Goal: Task Accomplishment & Management: Use online tool/utility

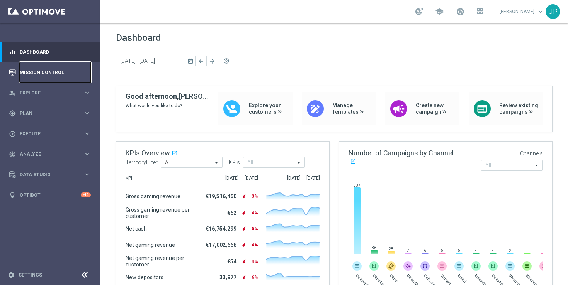
click at [63, 72] on link "Mission Control" at bounding box center [55, 72] width 71 height 20
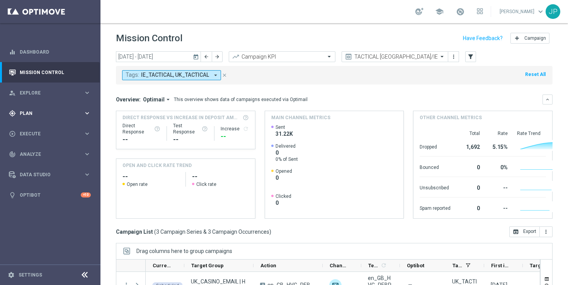
click at [52, 116] on div "gps_fixed Plan" at bounding box center [46, 113] width 75 height 7
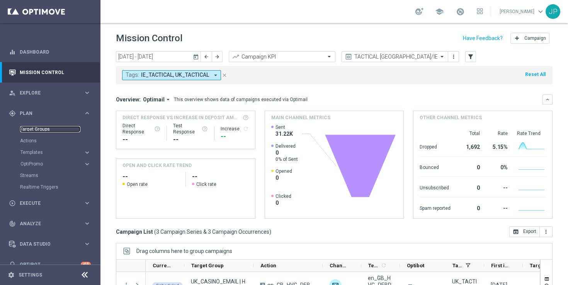
click at [53, 130] on link "Target Groups" at bounding box center [50, 129] width 60 height 6
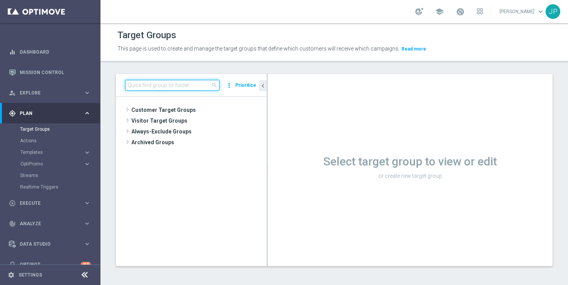
click at [143, 83] on input at bounding box center [172, 85] width 94 height 11
paste input "UK_CASINO_EMAIL | Games React Follow Up | Non Deps after 7 days"
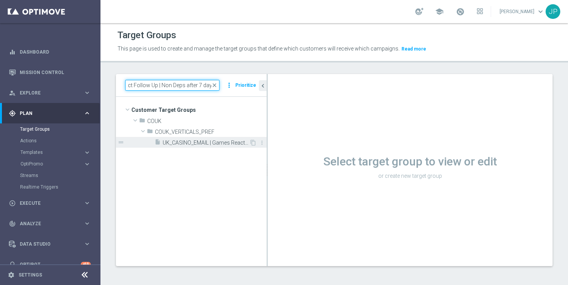
type input "UK_CASINO_EMAIL | Games React Follow Up | Non Deps after 7 days"
click at [195, 141] on span "UK_CASINO_EMAIL | Games React Follow Up | Non Deps after 7 days" at bounding box center [206, 143] width 87 height 7
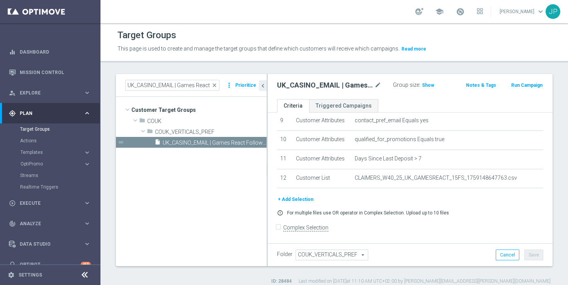
scroll to position [7, 0]
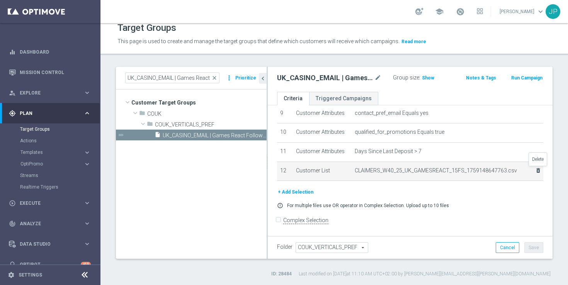
click at [539, 171] on icon "delete_forever" at bounding box center [538, 171] width 6 height 6
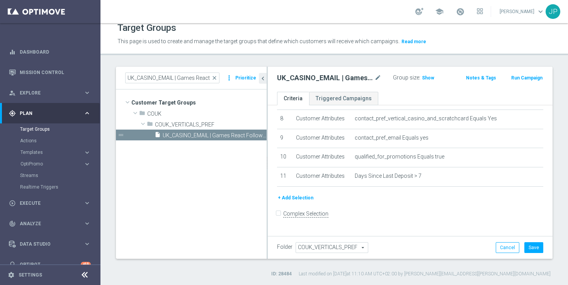
scroll to position [151, 0]
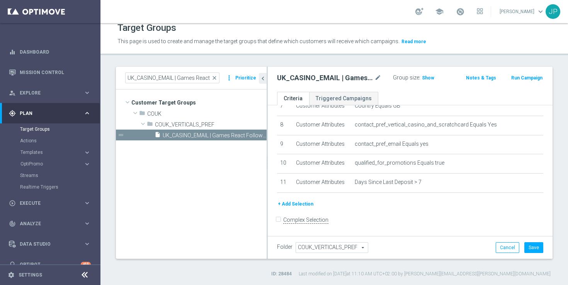
click at [302, 204] on button "+ Add Selection" at bounding box center [295, 204] width 37 height 8
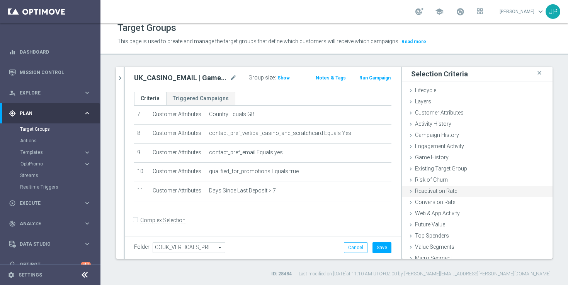
scroll to position [17, 0]
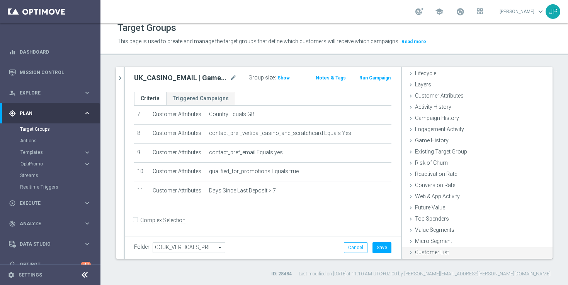
click at [411, 253] on icon at bounding box center [411, 253] width 6 height 6
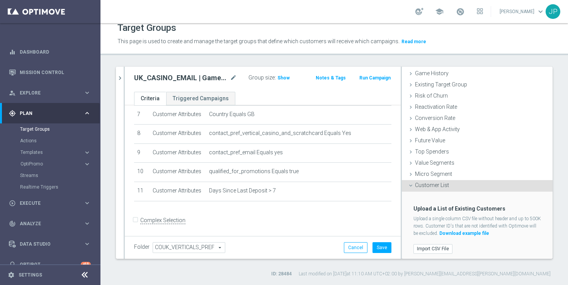
scroll to position [87, 0]
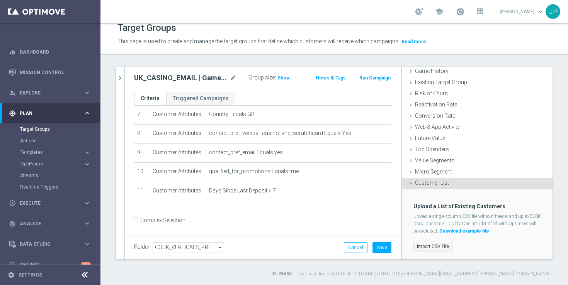
click at [441, 245] on label "Import CSV File" at bounding box center [432, 247] width 39 height 10
click at [0, 0] on input "Import CSV File" at bounding box center [0, 0] width 0 height 0
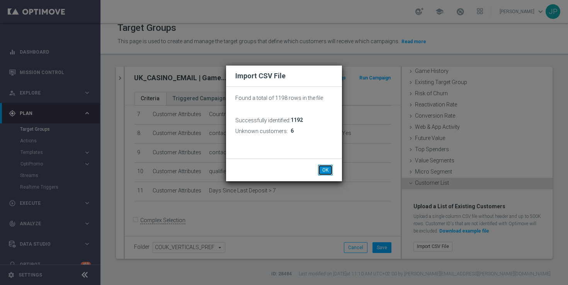
click at [326, 172] on button "OK" at bounding box center [325, 170] width 15 height 11
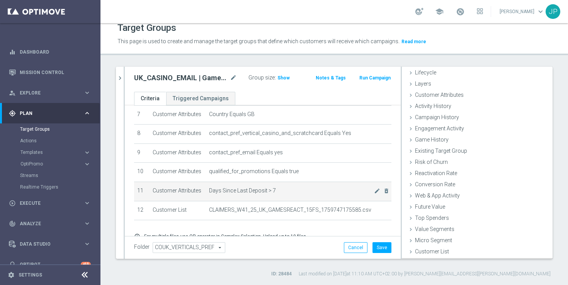
scroll to position [17, 0]
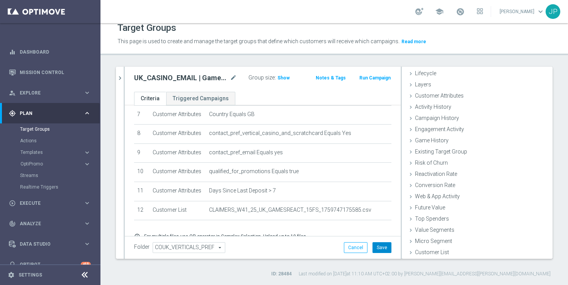
click at [386, 250] on button "Save" at bounding box center [381, 248] width 19 height 11
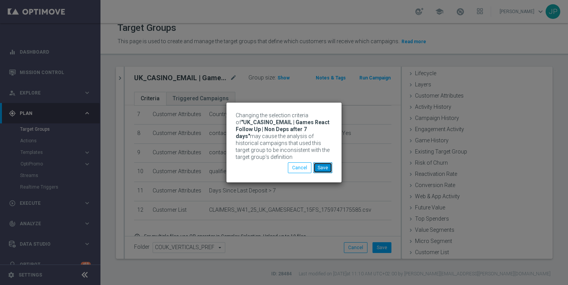
click at [325, 168] on button "Save" at bounding box center [322, 168] width 19 height 11
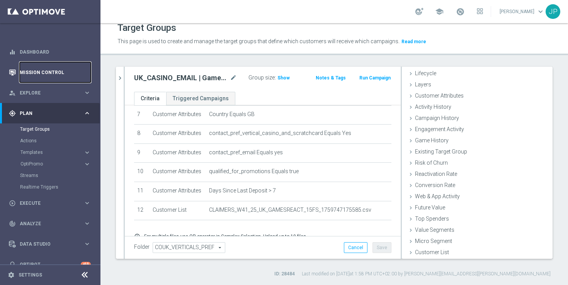
click at [53, 73] on link "Mission Control" at bounding box center [55, 72] width 71 height 20
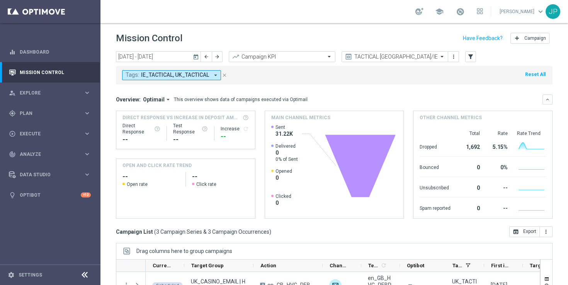
click at [224, 75] on icon "close" at bounding box center [224, 75] width 5 height 5
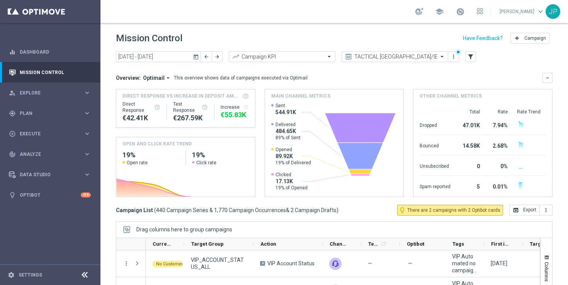
click at [195, 54] on icon "today" at bounding box center [196, 56] width 7 height 7
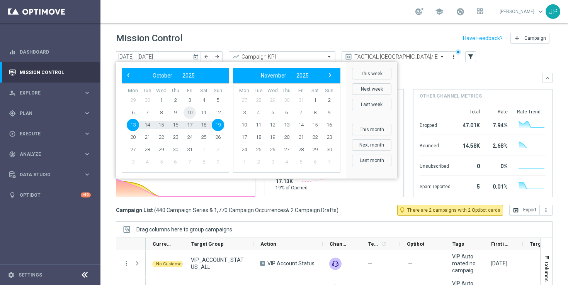
click at [190, 112] on span "10" at bounding box center [189, 113] width 12 height 12
type input "10 Oct 2025 - 10 Oct 2025"
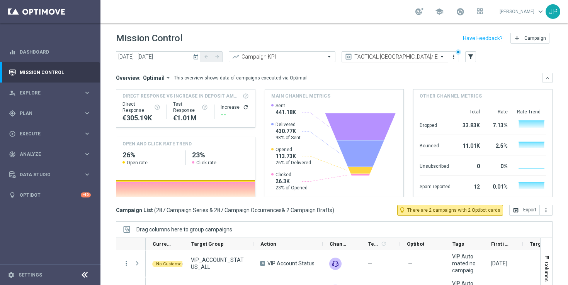
click at [418, 58] on input "text" at bounding box center [387, 57] width 83 height 7
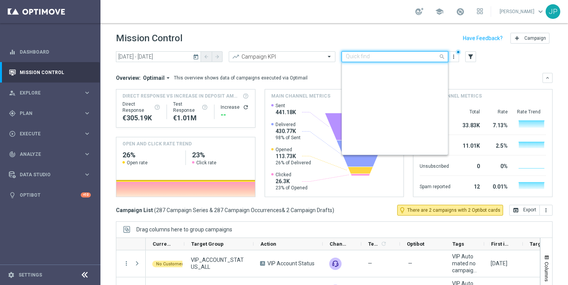
scroll to position [166, 0]
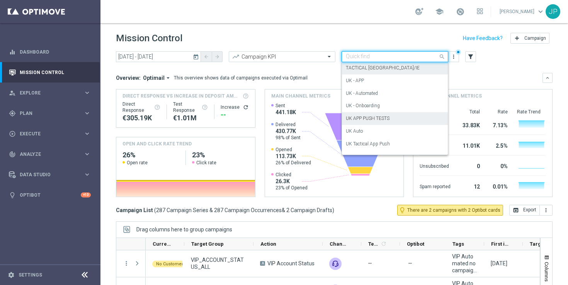
click at [380, 121] on label "UK APP PUSH TESTS" at bounding box center [368, 119] width 44 height 7
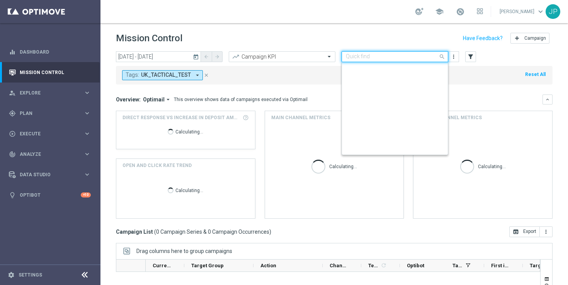
click at [418, 54] on input "text" at bounding box center [387, 57] width 83 height 7
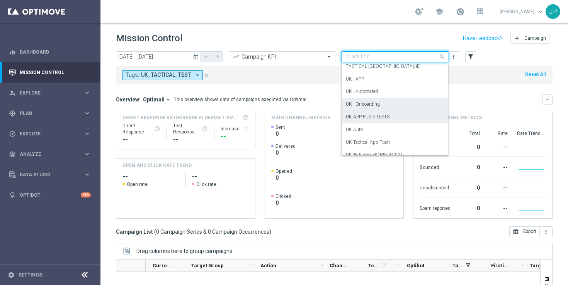
scroll to position [142, 0]
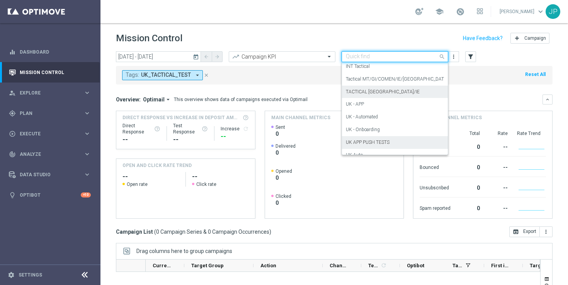
click at [406, 90] on div "TACTICAL UK/IE" at bounding box center [395, 92] width 98 height 13
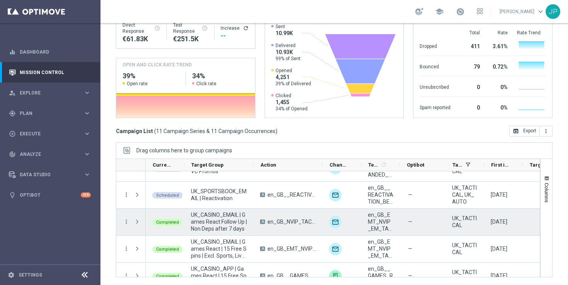
scroll to position [20, 0]
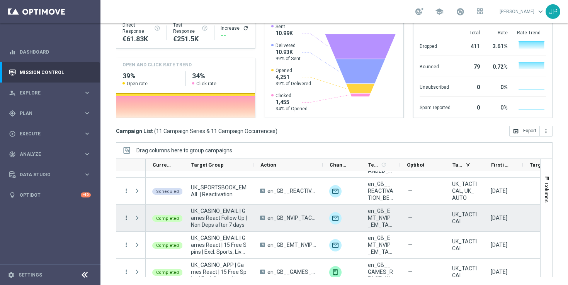
click at [126, 217] on icon "more_vert" at bounding box center [126, 218] width 7 height 7
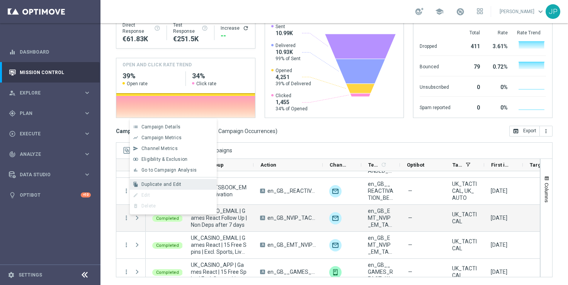
click at [170, 185] on span "Duplicate and Edit" at bounding box center [161, 184] width 40 height 5
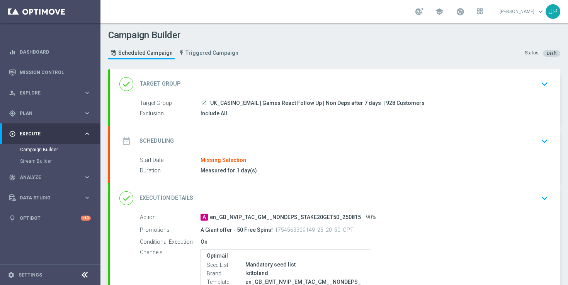
click at [489, 140] on div "date_range Scheduling keyboard_arrow_down" at bounding box center [334, 141] width 431 height 15
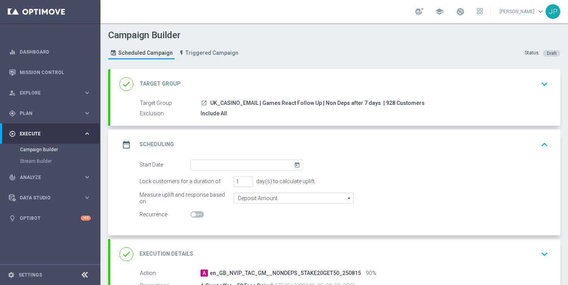
click at [296, 166] on icon "today" at bounding box center [298, 164] width 9 height 8
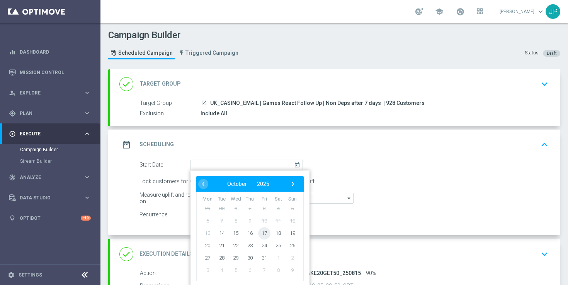
click at [265, 232] on span "17" at bounding box center [264, 233] width 12 height 12
type input "17 Oct 2025"
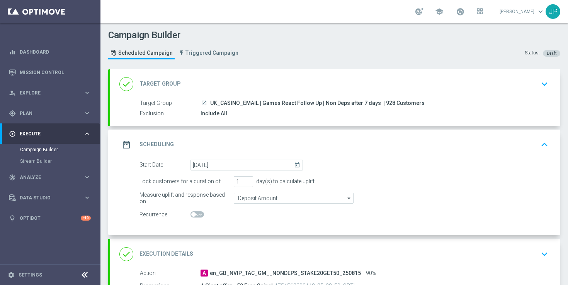
click at [404, 172] on form "Start Date 17 Oct 2025 today Lock customers for a duration of 1 day(s) to calcu…" at bounding box center [343, 190] width 409 height 61
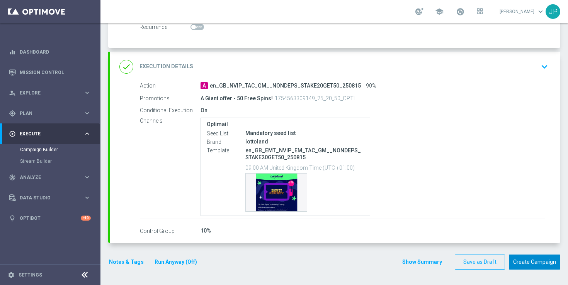
click at [544, 261] on button "Create Campaign" at bounding box center [534, 262] width 51 height 15
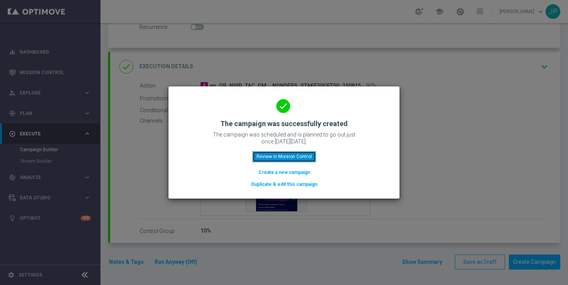
click at [308, 160] on button "Review in Mission Control" at bounding box center [284, 156] width 64 height 11
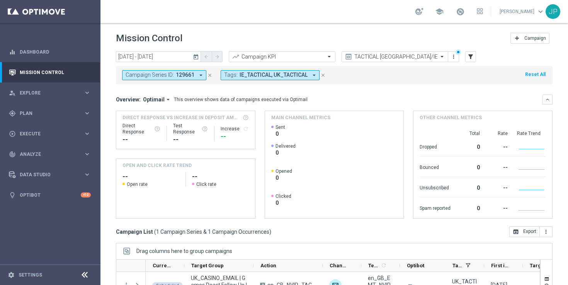
scroll to position [101, 0]
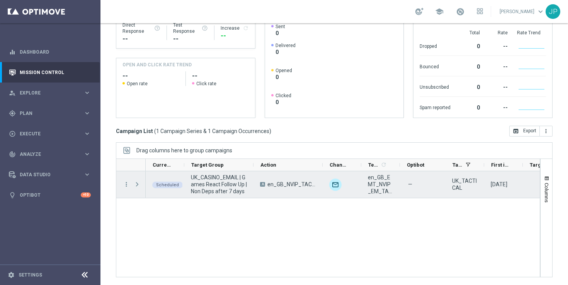
click at [138, 185] on span "Press SPACE to select this row." at bounding box center [137, 185] width 7 height 6
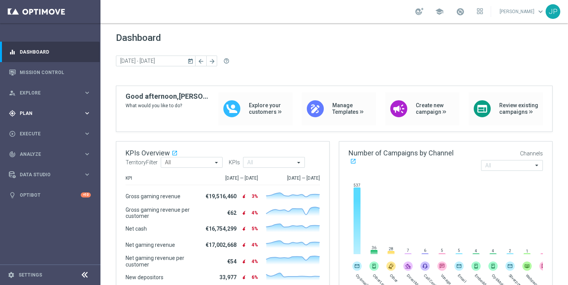
click at [65, 110] on div "gps_fixed Plan" at bounding box center [46, 113] width 75 height 7
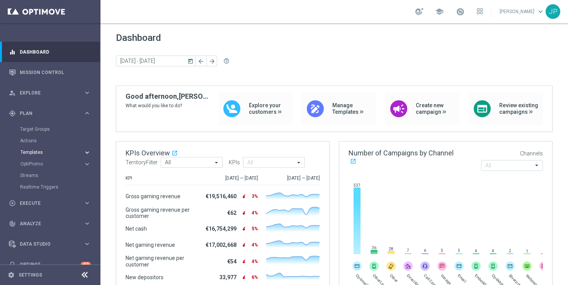
click at [51, 153] on span "Templates" at bounding box center [47, 152] width 55 height 5
click at [51, 165] on link "Optimail" at bounding box center [52, 164] width 56 height 6
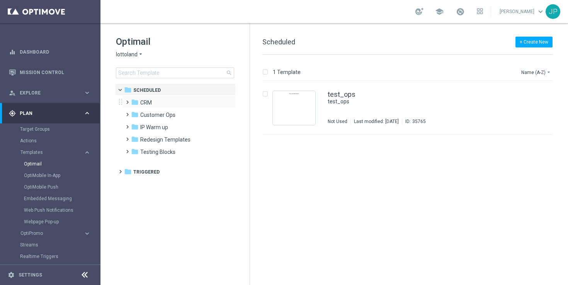
click at [125, 100] on span at bounding box center [125, 98] width 3 height 3
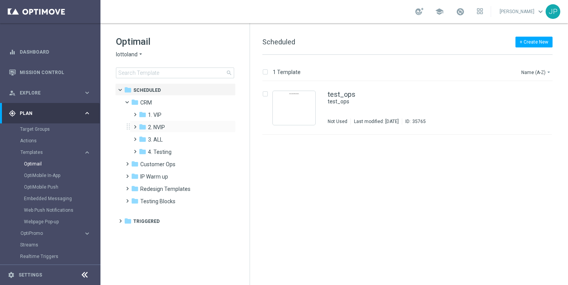
click at [135, 124] on span at bounding box center [133, 123] width 3 height 3
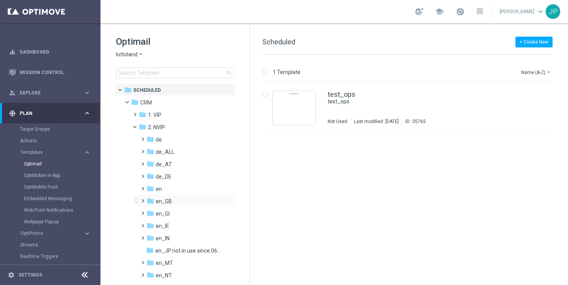
click at [142, 199] on span at bounding box center [140, 197] width 3 height 3
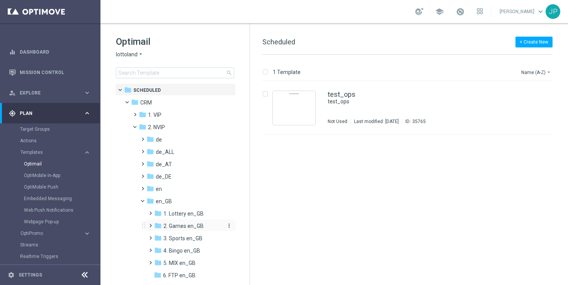
scroll to position [49, 0]
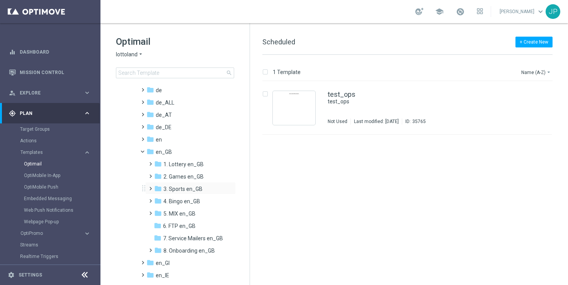
click at [151, 187] on span at bounding box center [148, 185] width 3 height 3
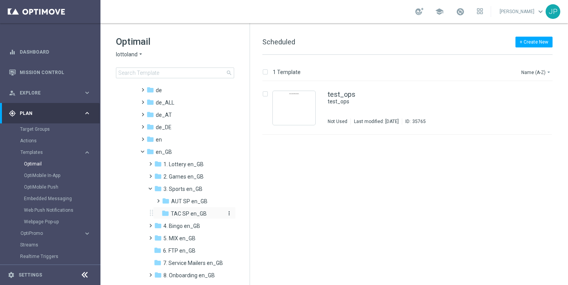
click at [196, 217] on span "TAC SP en_GB" at bounding box center [189, 214] width 36 height 7
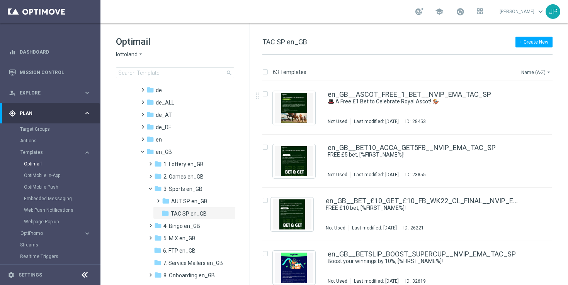
click at [550, 70] on icon "arrow_drop_down" at bounding box center [548, 72] width 6 height 6
click at [539, 104] on span "Date Modified (Newest)" at bounding box center [523, 106] width 52 height 5
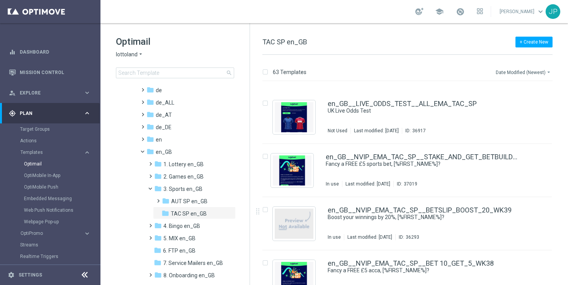
scroll to position [143, 0]
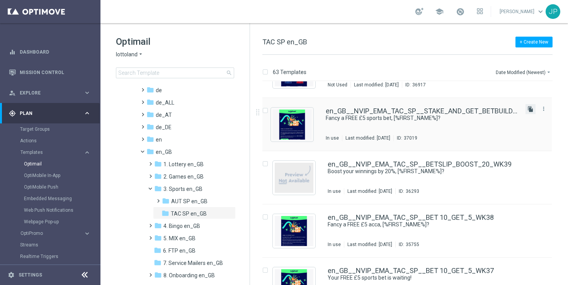
click at [530, 110] on icon "file_copy" at bounding box center [530, 109] width 6 height 6
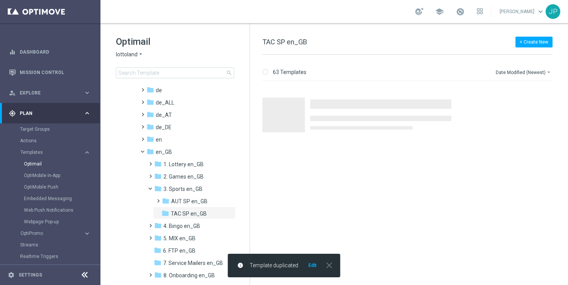
scroll to position [0, 0]
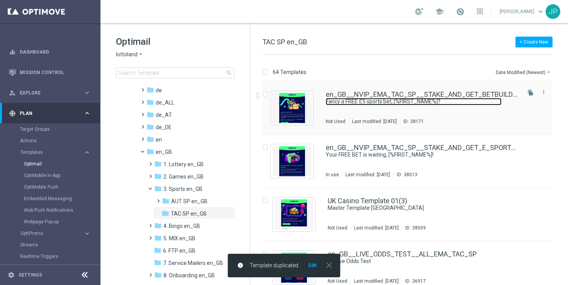
click at [470, 100] on link "Fancy a FREE £5 sports bet, [%FIRST_NAME%]?" at bounding box center [414, 101] width 176 height 7
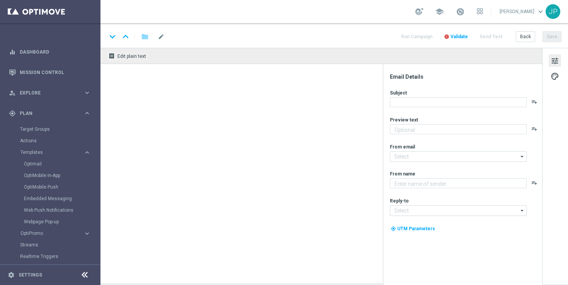
type textarea "Bet just £10 with our BET BUILDER feature to claim your freebie."
type input "[EMAIL_ADDRESS][DOMAIN_NAME]"
type textarea "Lottoland"
type input "[EMAIL_ADDRESS][DOMAIN_NAME]"
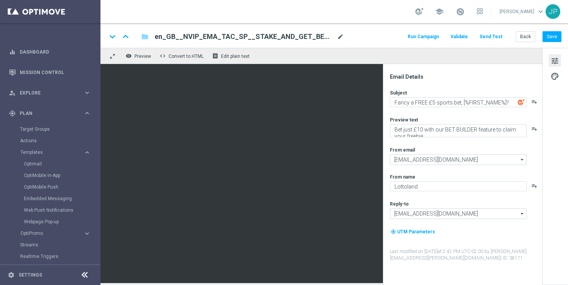
click at [338, 36] on span "mode_edit" at bounding box center [340, 36] width 7 height 7
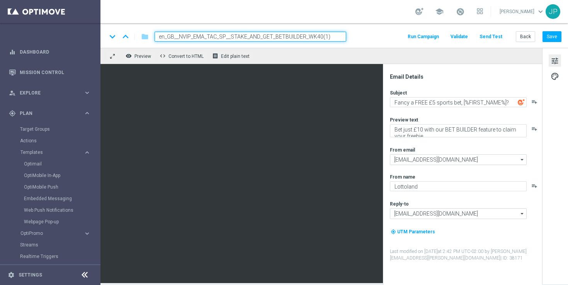
click at [318, 38] on input "en_GB__NVIP_EMA_TAC_SP__STAKE_AND_GET_BETBUILDER_WK40(1)" at bounding box center [251, 37] width 192 height 10
paste input "10_GET5_ACCA_WK42"
type input "en_GB__NVIP_EMA_TAC_SP__STAKE10_GET5_ACCA_WK42"
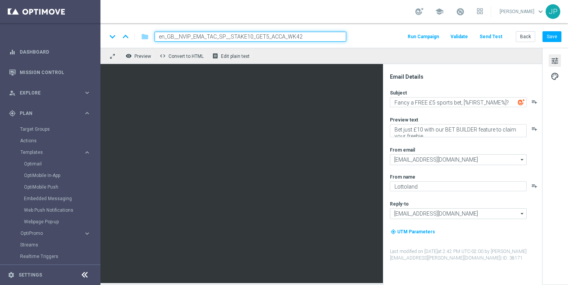
click at [373, 37] on div "keyboard_arrow_down keyboard_arrow_up folder en_GB__NVIP_EMA_TAC_SP__STAKE10_GE…" at bounding box center [334, 37] width 455 height 10
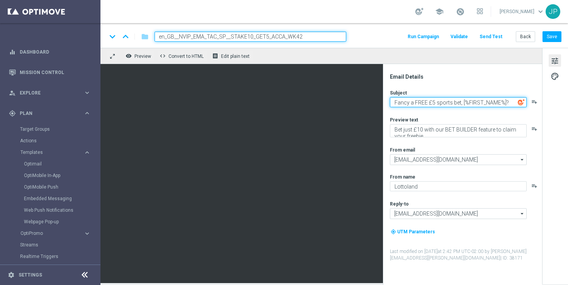
click at [449, 103] on textarea "Fancy a FREE £5 sports bet, [%FIRST_NAME%]?" at bounding box center [458, 102] width 137 height 10
paste textarea "acca, [%FIRST_NAME%]?"
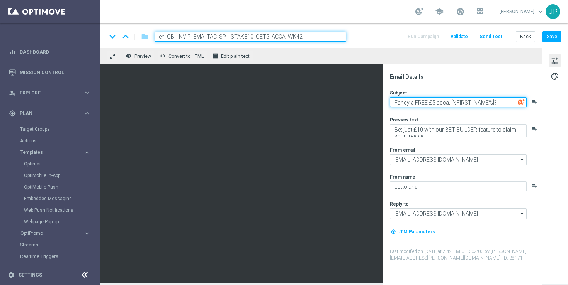
type textarea "Fancy a FREE £5 acca, [%FIRST_NAME%]?"
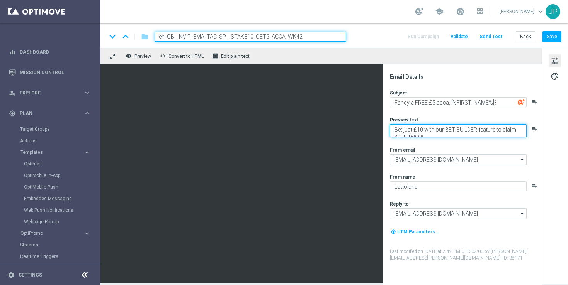
click at [424, 127] on textarea "Bet just £10 with our BET BUILDER feature to claim your freebie." at bounding box center [458, 130] width 137 height 13
paste textarea "Stake just £10 on the Premier League to claim your FREEBIE."
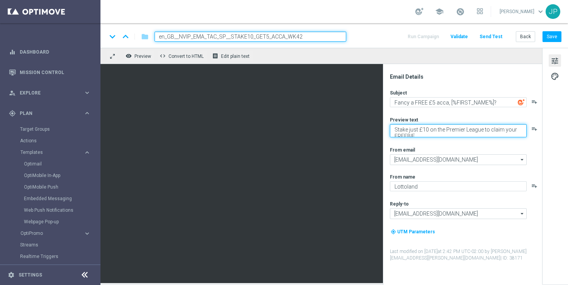
scroll to position [2, 0]
type textarea "Stake just £10 on the Premier League to claim your FREEBIE."
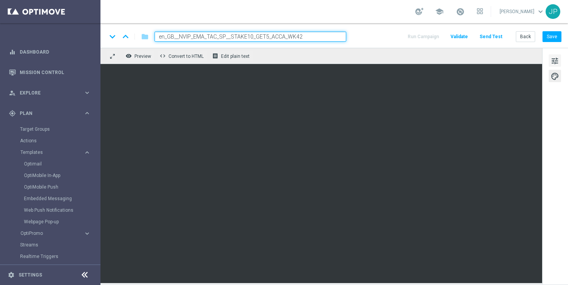
click at [560, 60] on button "tune" at bounding box center [555, 60] width 12 height 12
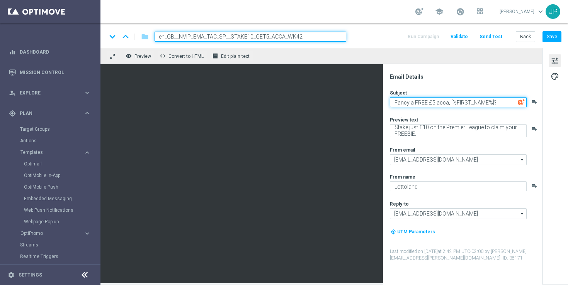
drag, startPoint x: 448, startPoint y: 102, endPoint x: 491, endPoint y: 105, distance: 43.7
click at [491, 105] on textarea "Fancy a FREE £5 acca, [%FIRST_NAME%]?" at bounding box center [458, 102] width 137 height 10
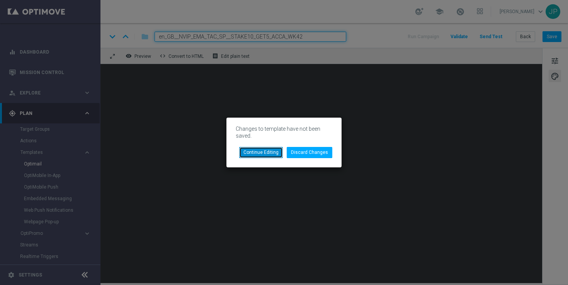
click at [274, 155] on button "Continue Editing" at bounding box center [261, 152] width 44 height 11
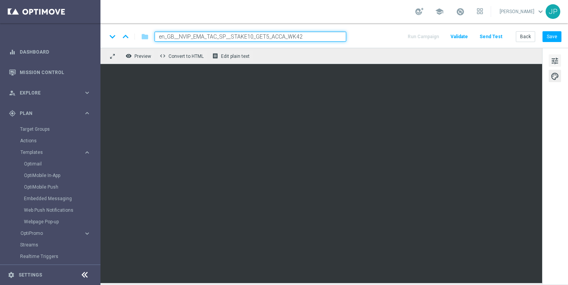
click at [554, 60] on span "tune" at bounding box center [554, 61] width 8 height 10
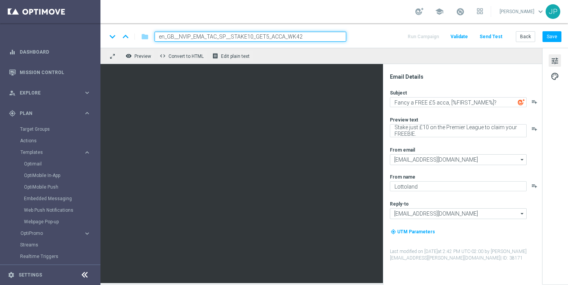
click at [559, 142] on div "tune palette" at bounding box center [555, 166] width 26 height 237
click at [558, 36] on button "Save" at bounding box center [551, 36] width 19 height 11
click at [494, 37] on button "Send Test" at bounding box center [490, 37] width 25 height 10
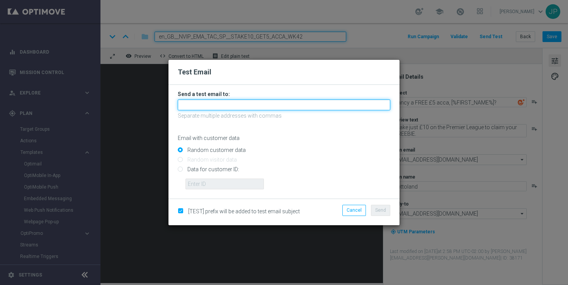
click at [221, 102] on input "text" at bounding box center [284, 105] width 212 height 11
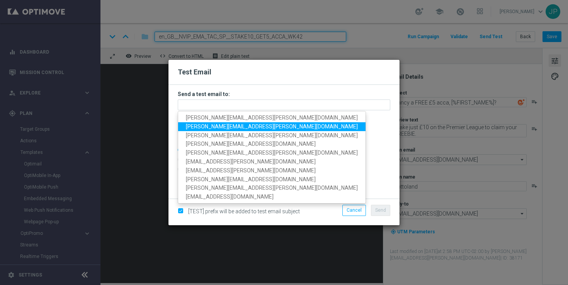
click at [194, 127] on span "james.parr@lottoland.com" at bounding box center [272, 127] width 172 height 6
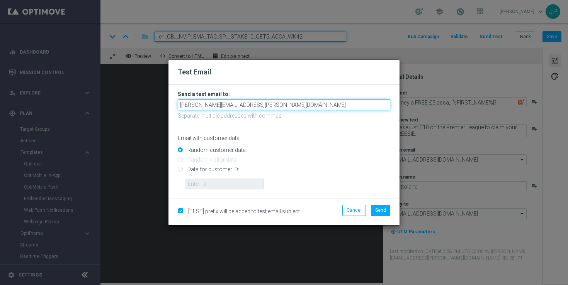
click at [253, 107] on input "james.parr@lottoland.com" at bounding box center [284, 105] width 212 height 11
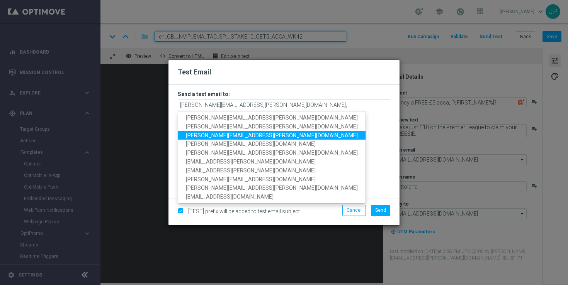
click at [226, 136] on span "ricky.hubbard@lottoland.com" at bounding box center [272, 135] width 172 height 6
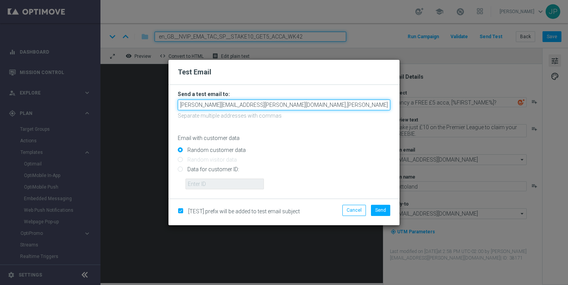
click at [335, 102] on input "james.parr@lottoland.com,ricky.hubbard@lottoland.com" at bounding box center [284, 105] width 212 height 11
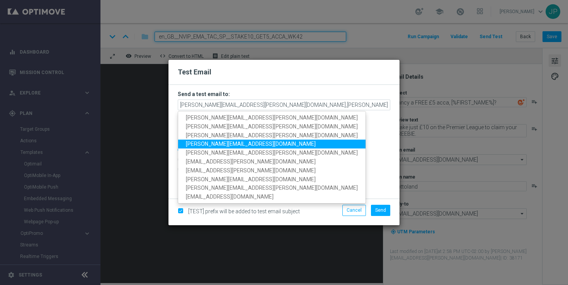
click at [246, 142] on span "nikola.misotova@lottoland.com" at bounding box center [251, 144] width 130 height 6
type input "james.parr@lottoland.com,ricky.hubbard@lottoland.com,nikola.misotova@lottoland.…"
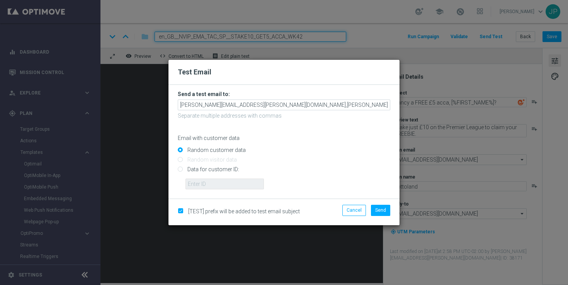
click at [229, 171] on input "Data for customer ID:" at bounding box center [284, 173] width 212 height 11
radio input "true"
click at [228, 183] on input "text" at bounding box center [224, 184] width 78 height 11
click at [213, 185] on input "text" at bounding box center [224, 184] width 78 height 11
paste input "223901476"
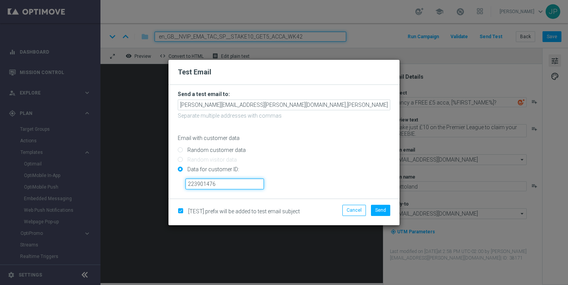
type input "223901476"
click at [315, 194] on form "Send a test email to: james.parr@lottoland.com,ricky.hubbard@lottoland.com,niko…" at bounding box center [283, 142] width 231 height 114
click at [377, 211] on span "Send" at bounding box center [380, 210] width 11 height 5
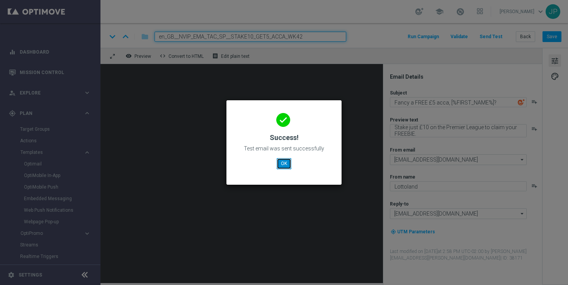
click at [286, 162] on button "OK" at bounding box center [284, 163] width 15 height 11
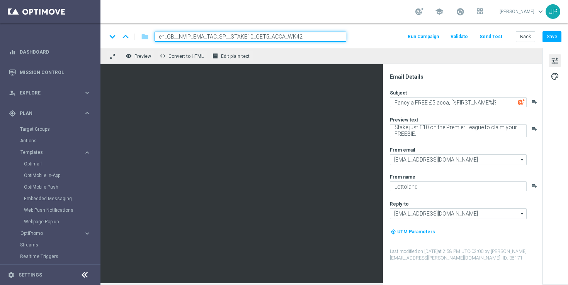
click at [562, 165] on div "tune palette" at bounding box center [555, 166] width 26 height 237
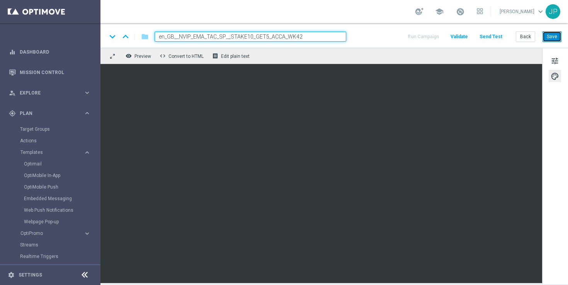
click at [556, 34] on button "Save" at bounding box center [551, 36] width 19 height 11
click at [551, 37] on button "Save" at bounding box center [551, 36] width 19 height 11
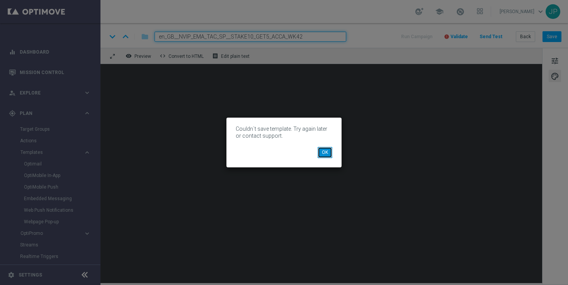
click at [331, 155] on button "OK" at bounding box center [325, 152] width 15 height 11
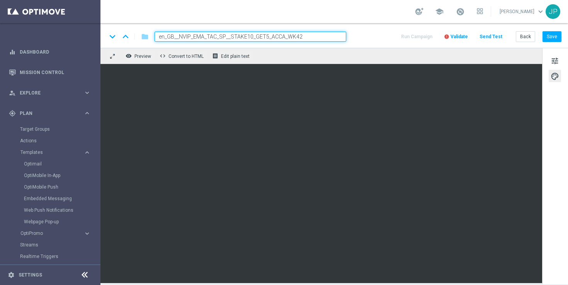
click at [459, 37] on span "Validate" at bounding box center [458, 36] width 17 height 5
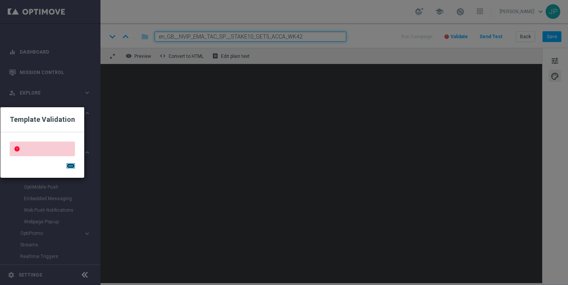
click at [70, 168] on button "button" at bounding box center [70, 165] width 8 height 5
click at [71, 165] on button "button" at bounding box center [70, 165] width 8 height 5
click at [69, 166] on button "button" at bounding box center [70, 165] width 8 height 5
click at [117, 134] on modal-container "Template Validation error" at bounding box center [284, 142] width 568 height 285
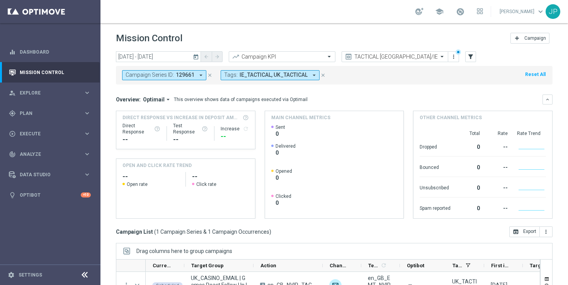
scroll to position [101, 0]
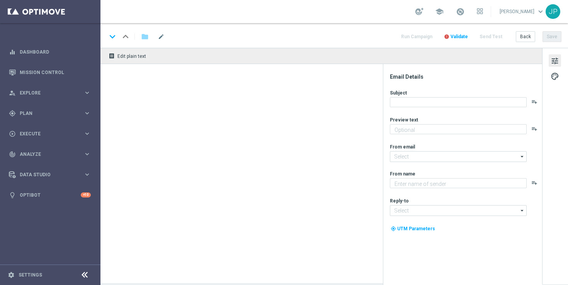
type textarea "Stake just £10 on the Premier League to claim your FREEBIE."
type textarea "Lottoland"
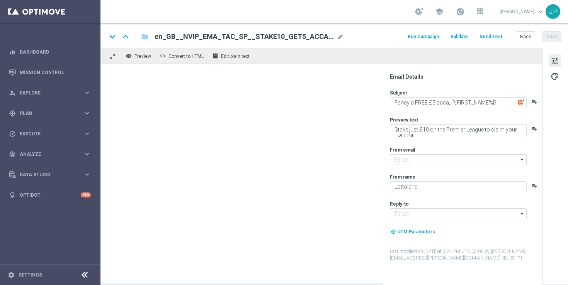
type input "[EMAIL_ADDRESS][DOMAIN_NAME]"
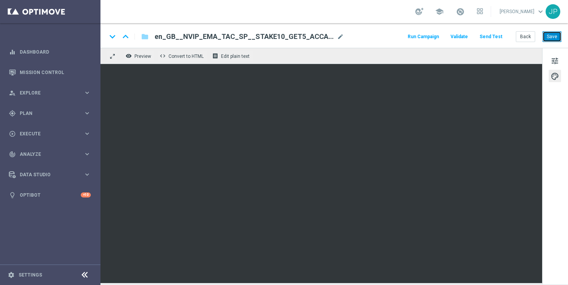
click at [557, 40] on button "Save" at bounding box center [551, 36] width 19 height 11
